Goal: Task Accomplishment & Management: Manage account settings

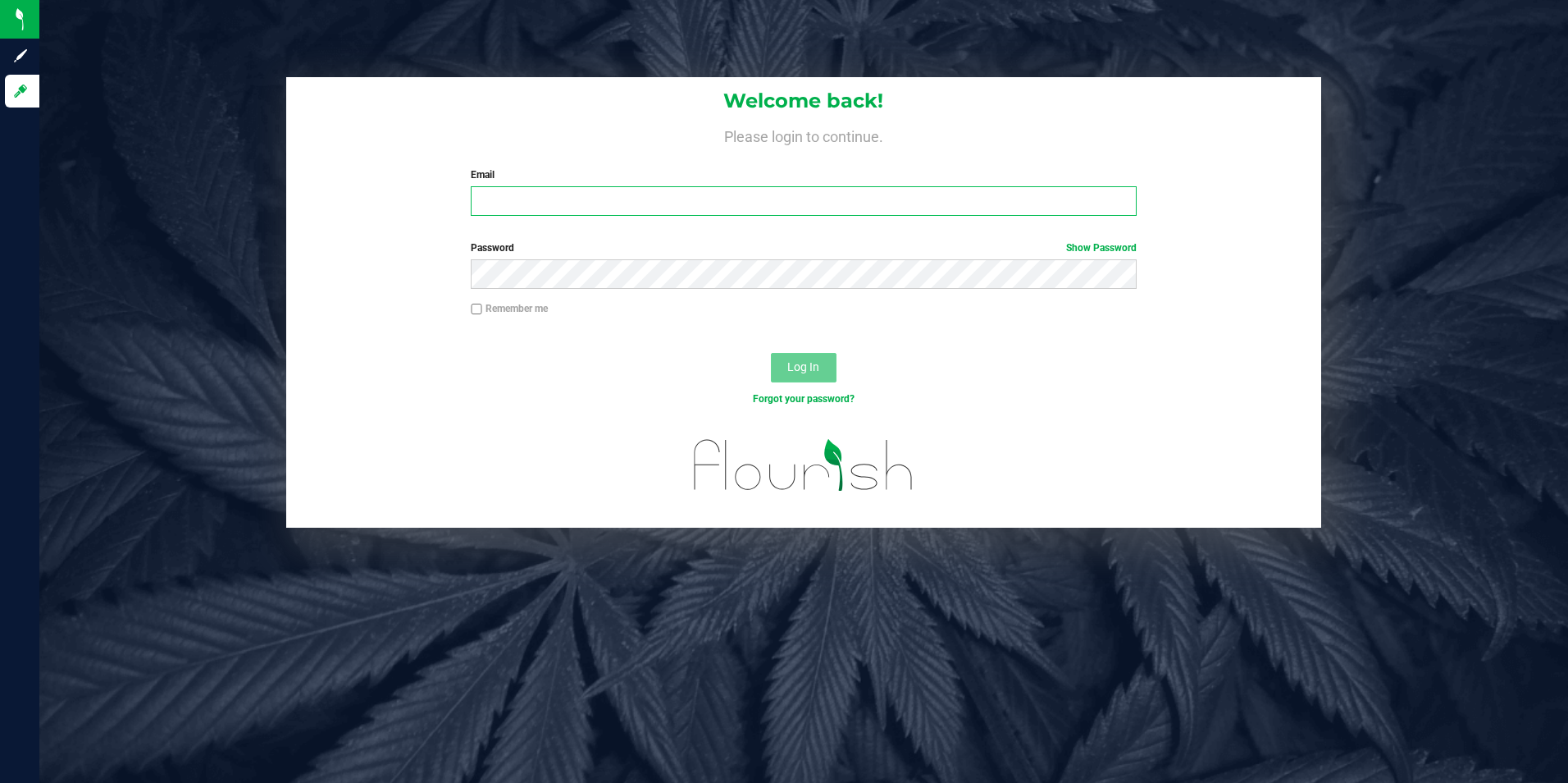
type input "slewis@slatercenter.com"
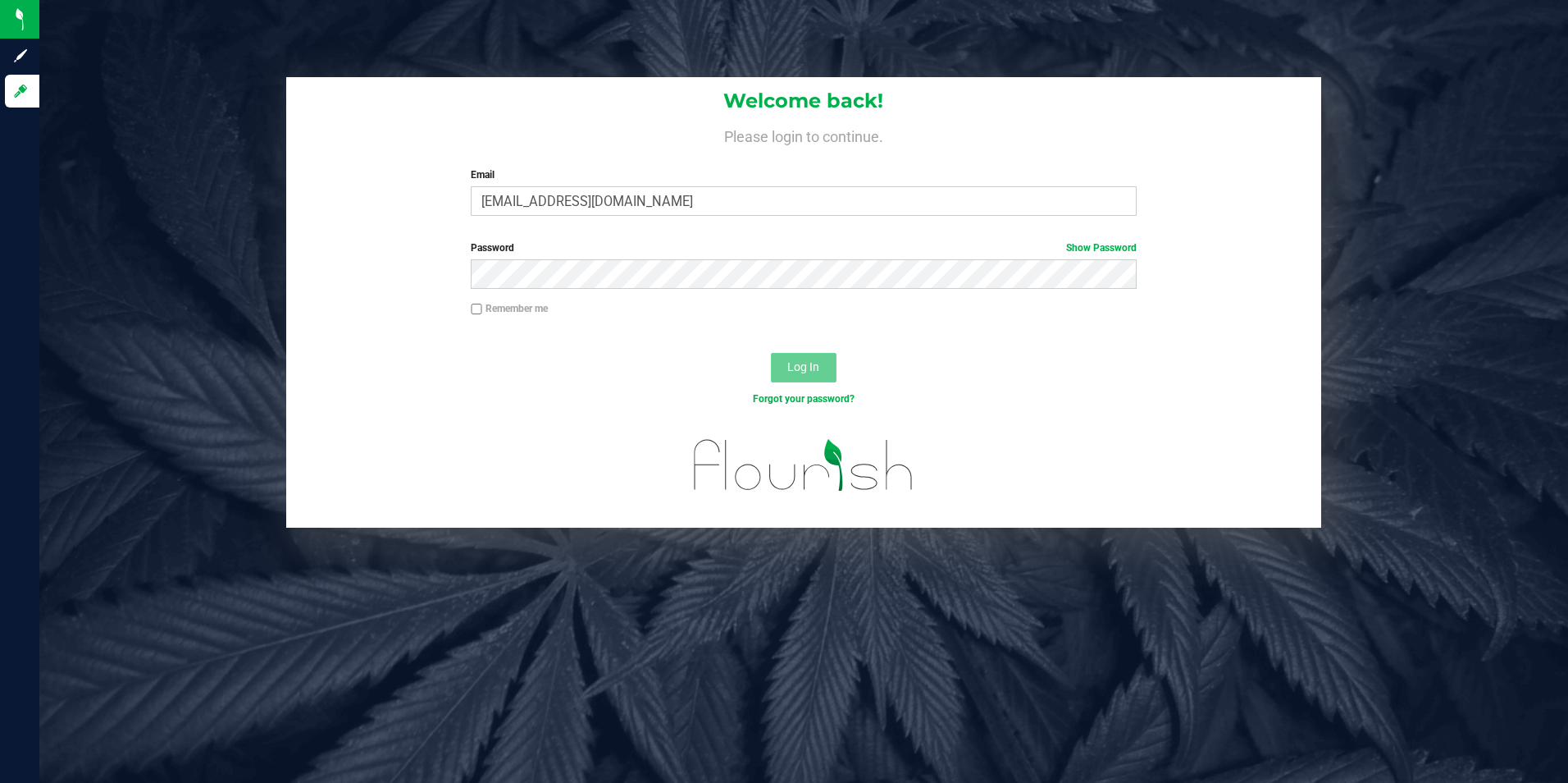
click at [808, 379] on button "Log In" at bounding box center [804, 367] width 66 height 29
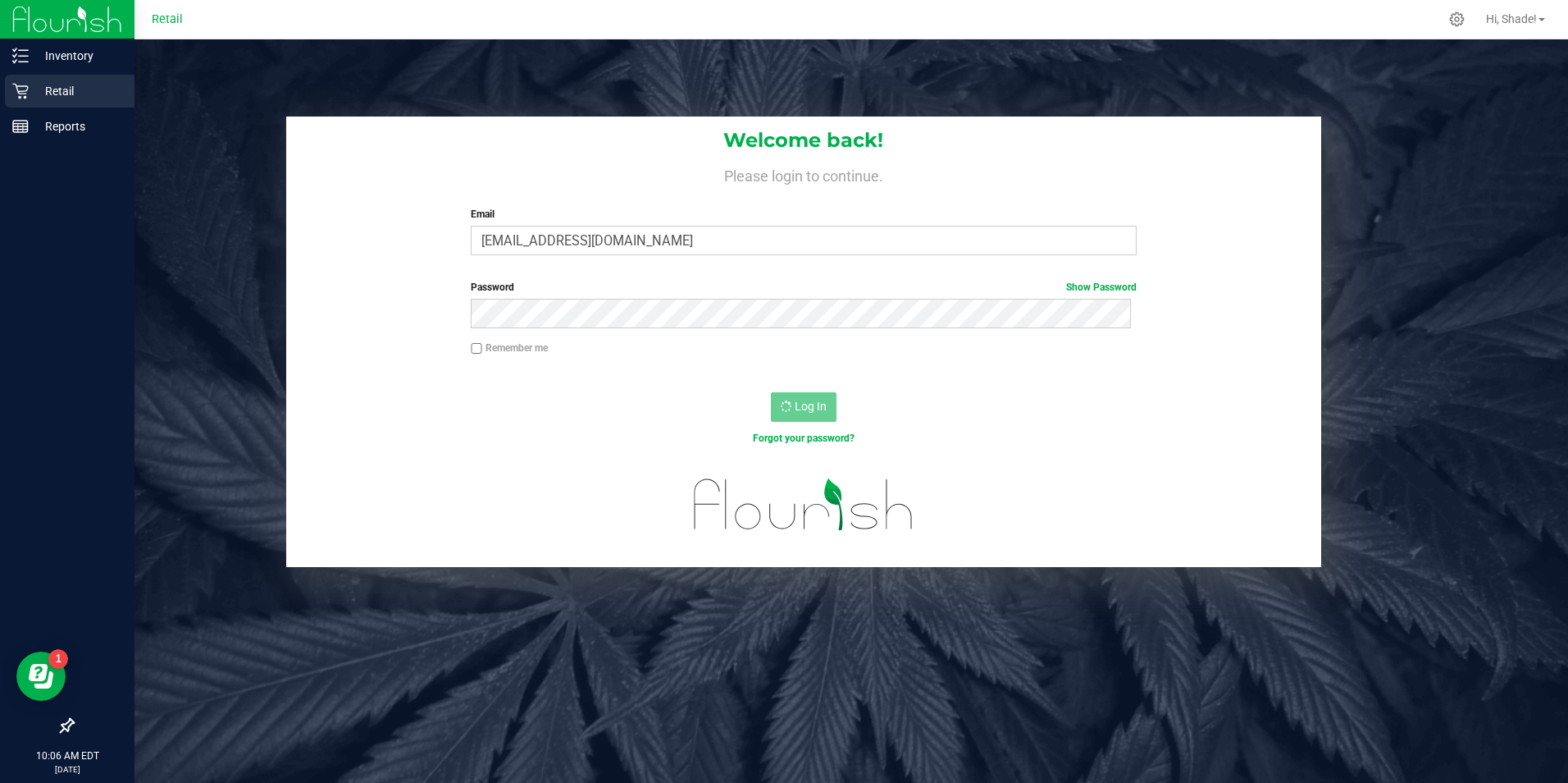
click at [27, 88] on icon at bounding box center [21, 91] width 17 height 17
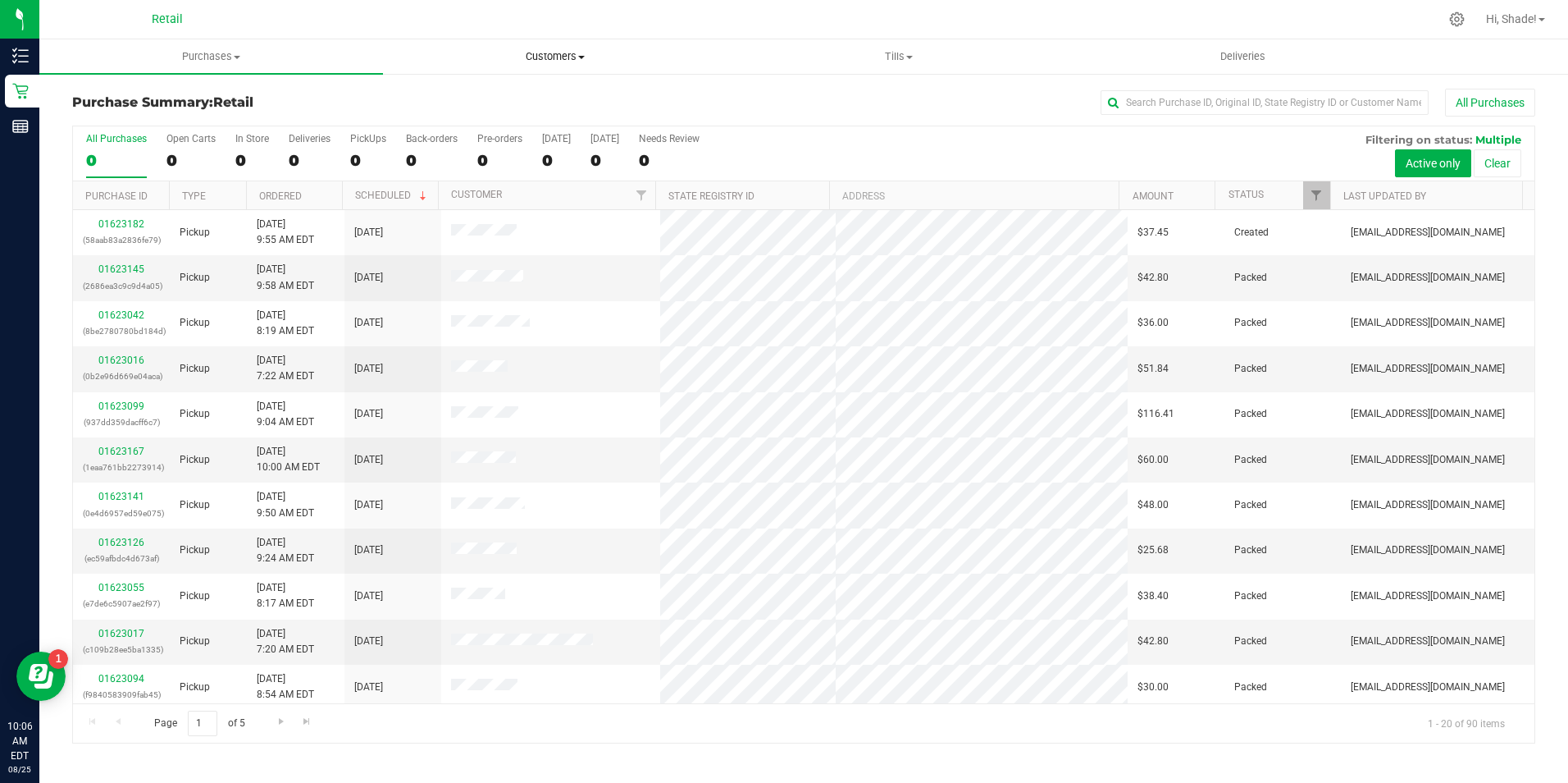
click at [544, 47] on uib-tab-heading "Customers All customers Add a new customer All physicians" at bounding box center [555, 56] width 342 height 32
click at [513, 91] on li "All customers" at bounding box center [555, 99] width 344 height 20
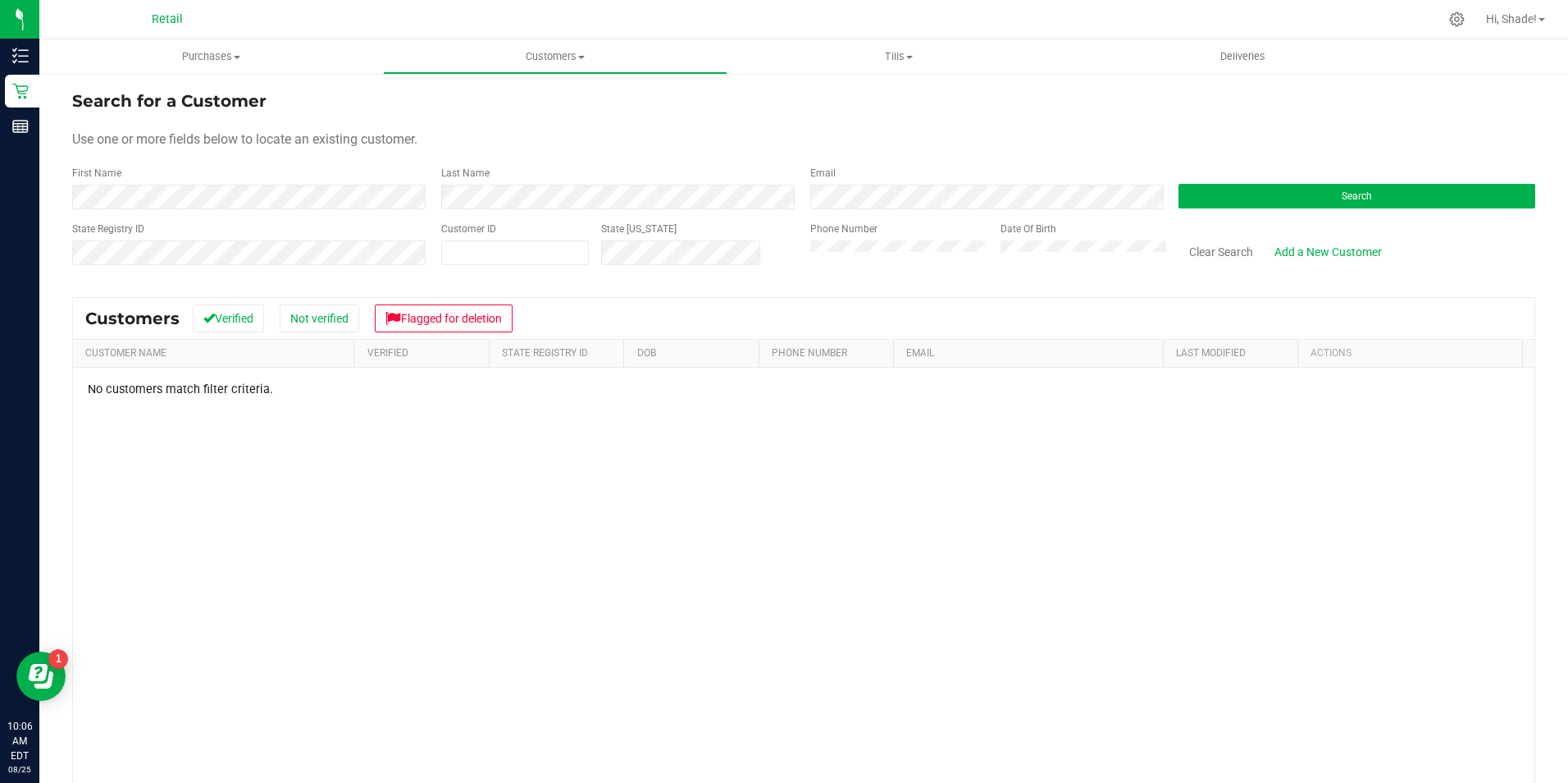
click at [181, 182] on div "First Name" at bounding box center [251, 187] width 357 height 43
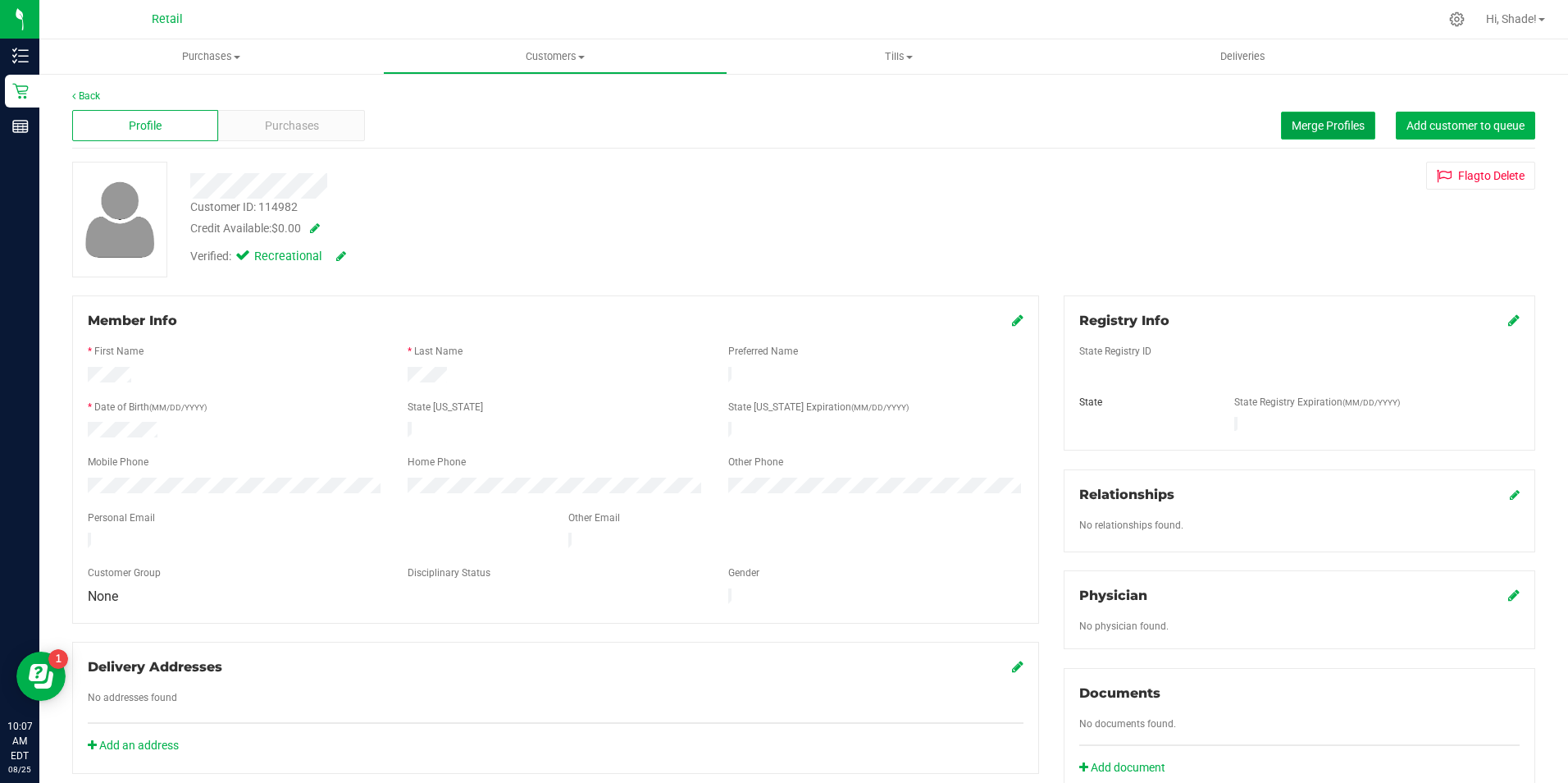
click at [1292, 122] on span "Merge Profiles" at bounding box center [1329, 126] width 73 height 13
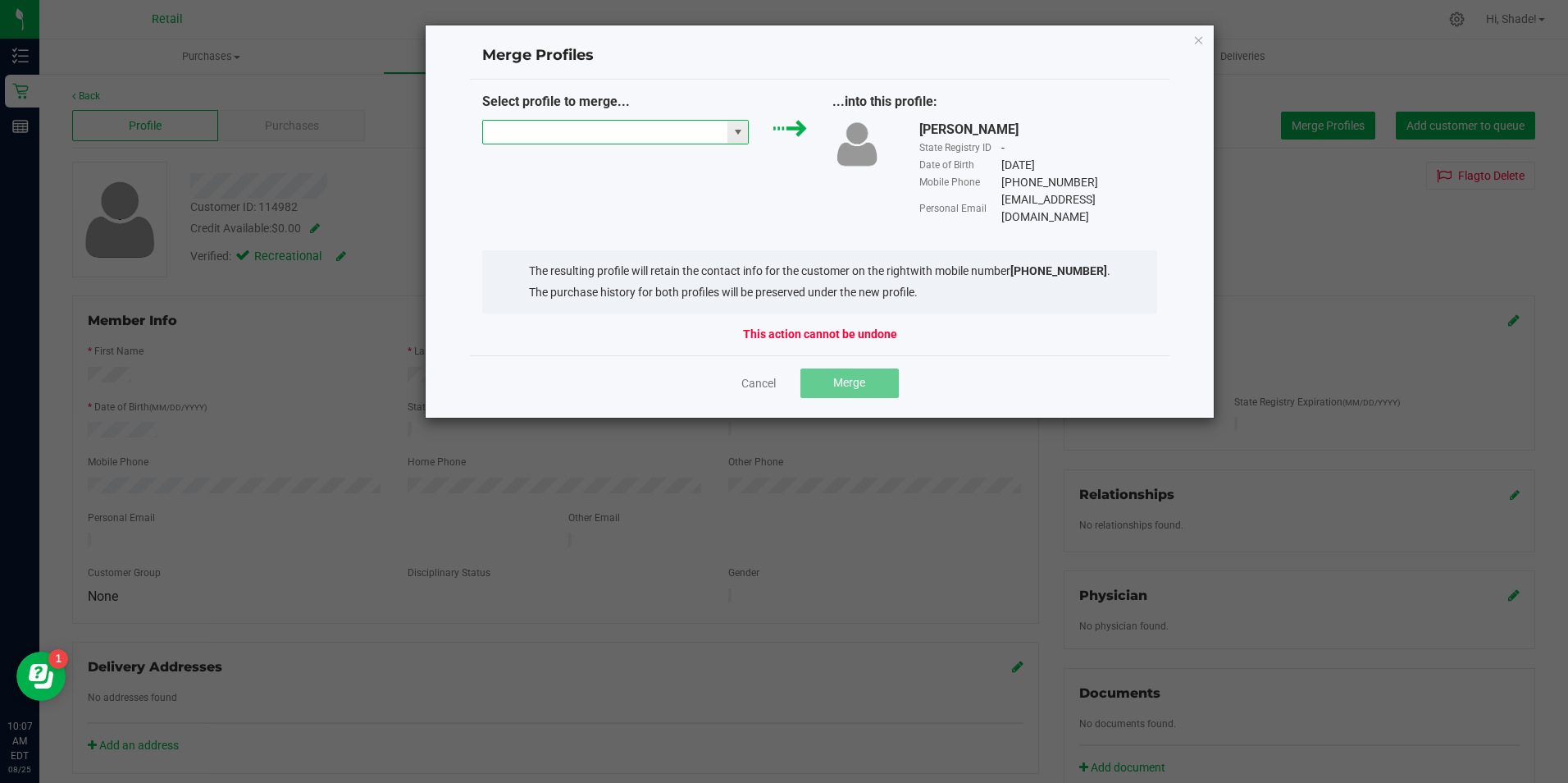
click at [570, 137] on input "NO DATA FOUND" at bounding box center [605, 132] width 246 height 23
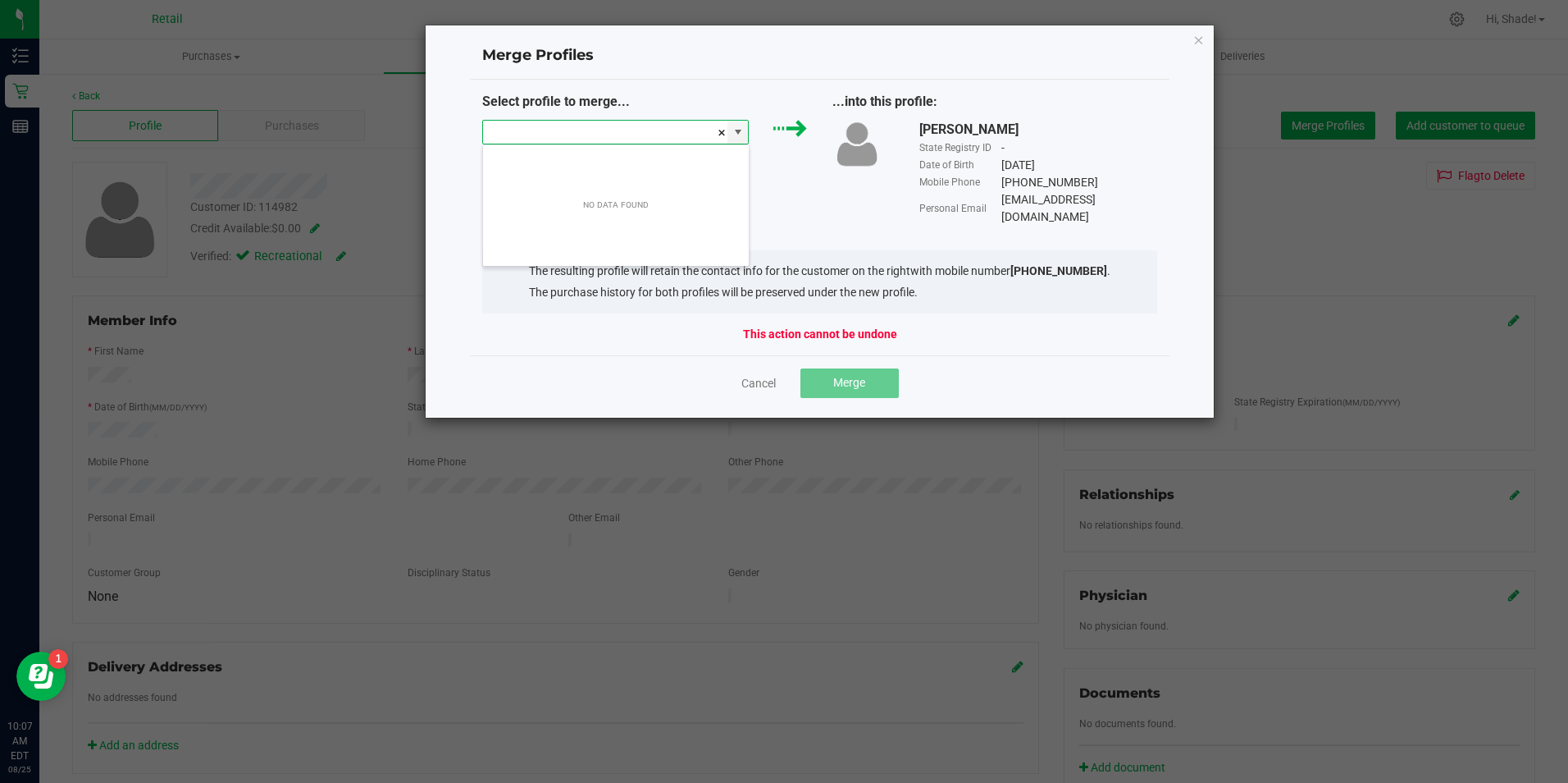
scroll to position [25, 266]
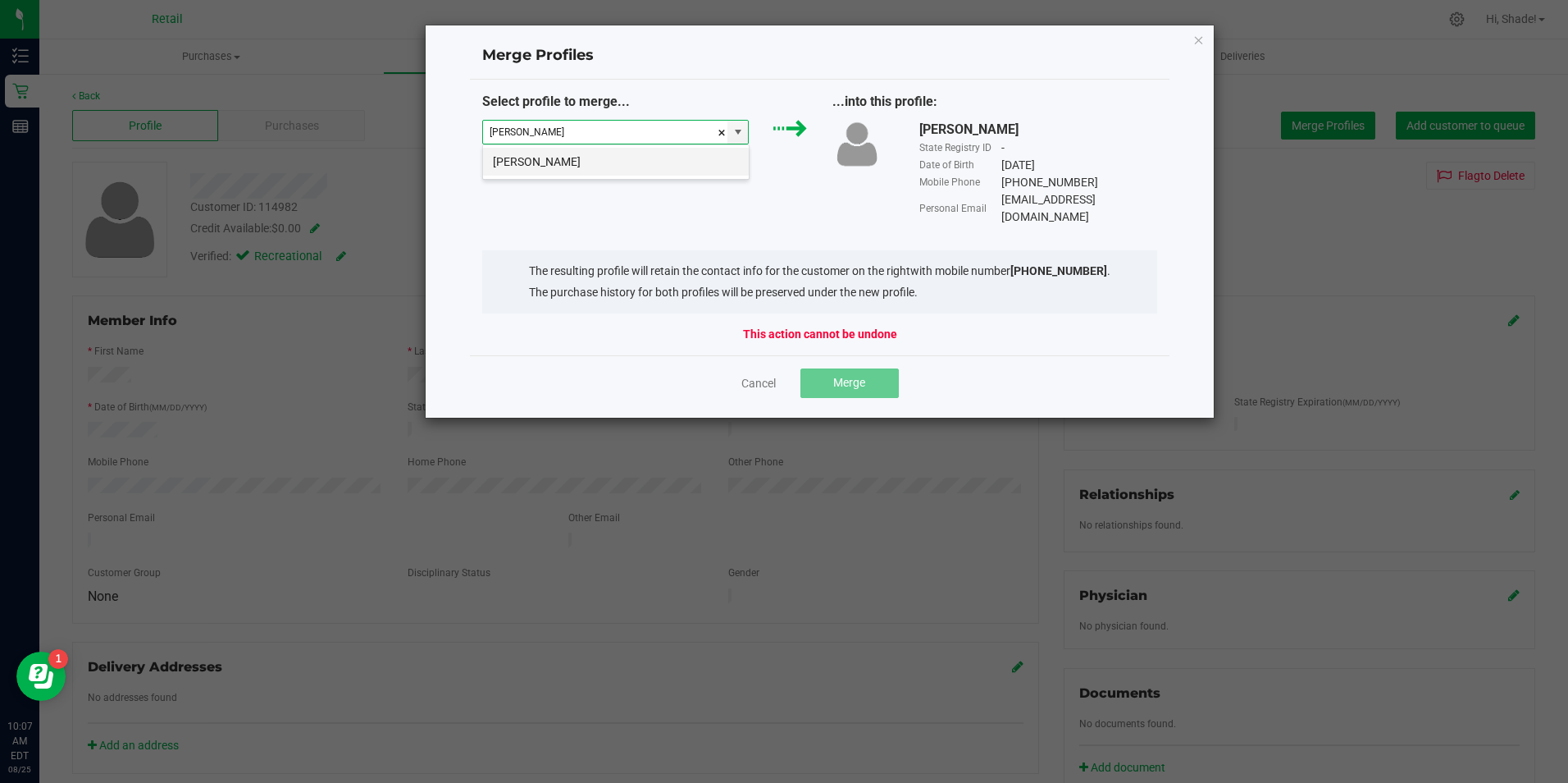
click at [612, 172] on li "[PERSON_NAME]" at bounding box center [615, 161] width 266 height 27
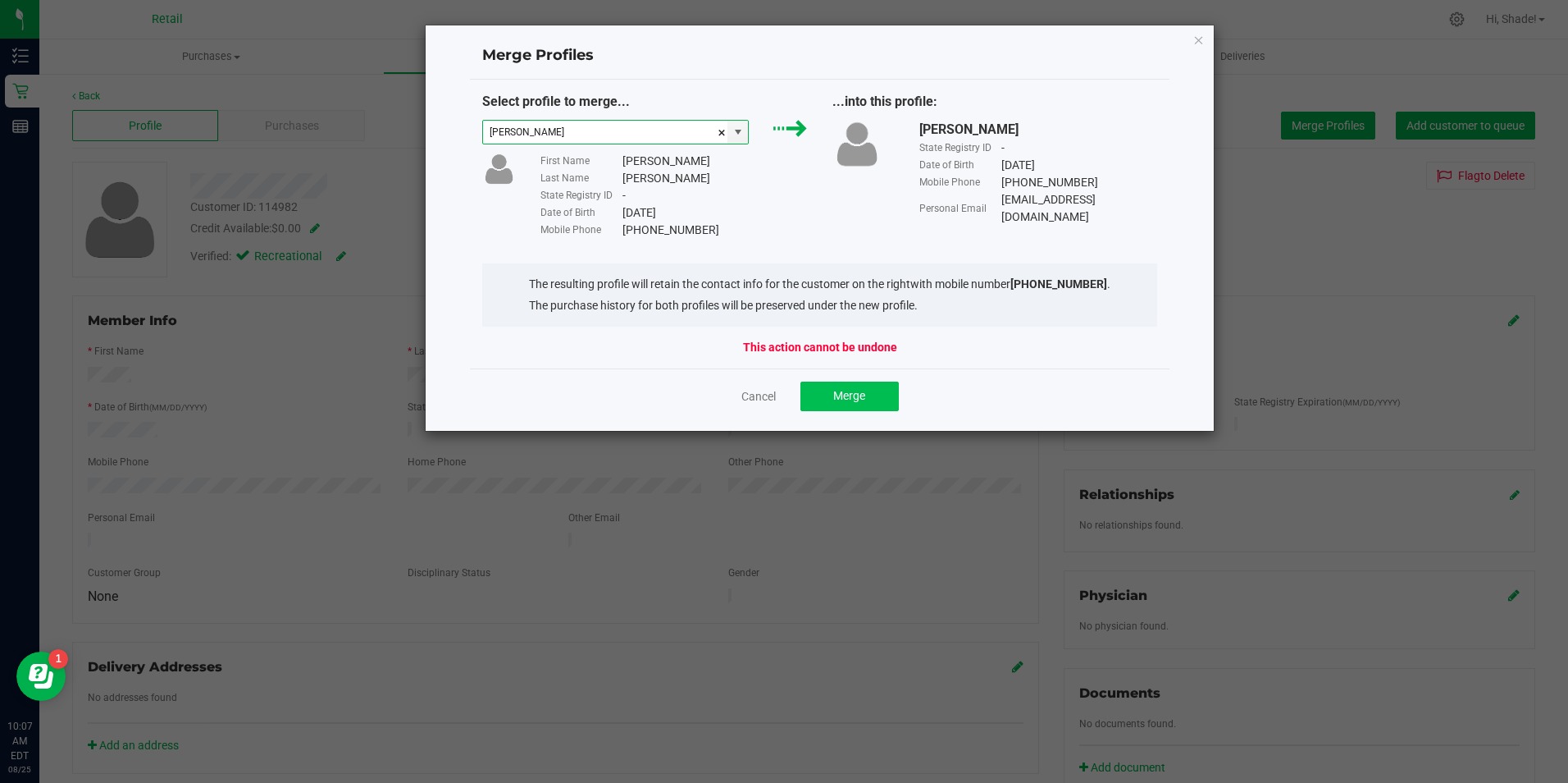
type input "[PERSON_NAME]"
click at [829, 401] on button "Merge" at bounding box center [849, 396] width 98 height 29
